Goal: Information Seeking & Learning: Learn about a topic

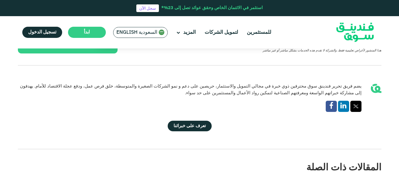
scroll to position [1393, 0]
drag, startPoint x: 208, startPoint y: 118, endPoint x: 199, endPoint y: 79, distance: 39.3
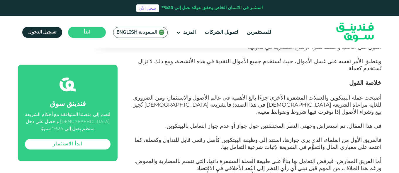
scroll to position [1253, 0]
